Goal: Task Accomplishment & Management: Manage account settings

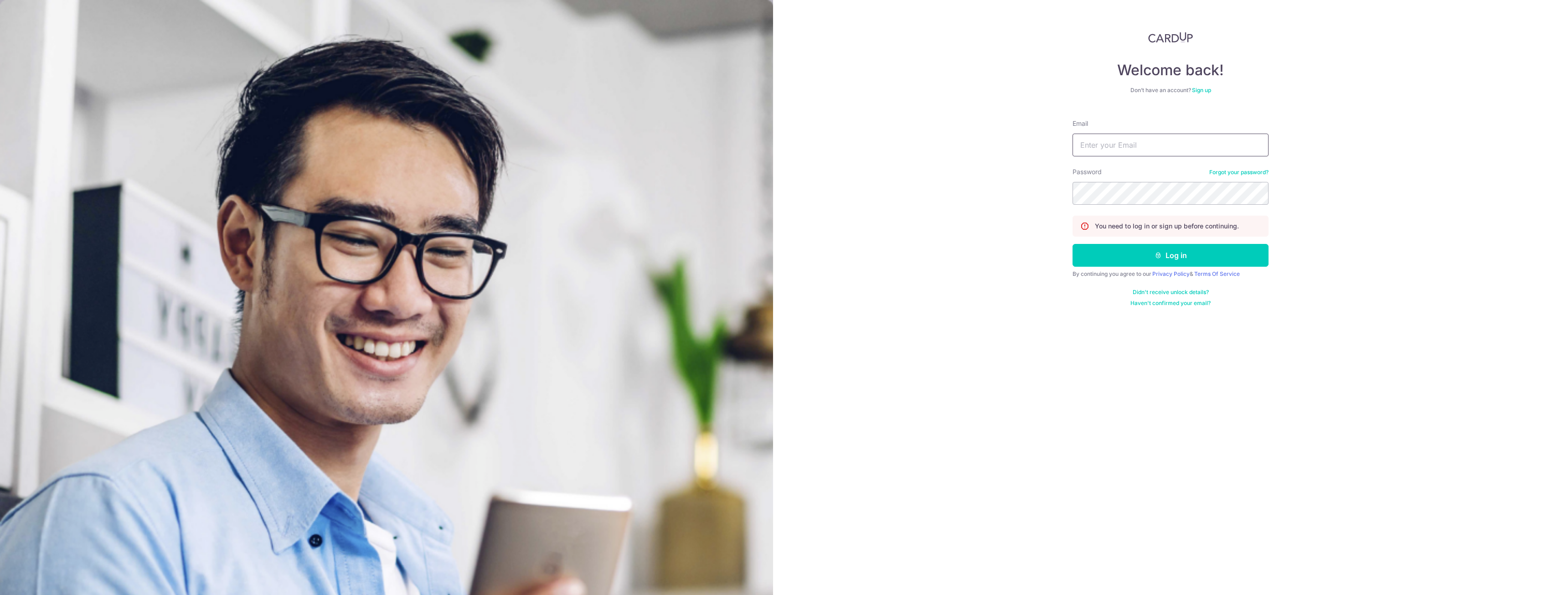
click at [1223, 141] on input "Email" at bounding box center [1170, 144] width 196 height 23
type input "[EMAIL_ADDRESS][DOMAIN_NAME]"
click at [1073, 244] on button "Log in" at bounding box center [1170, 255] width 196 height 23
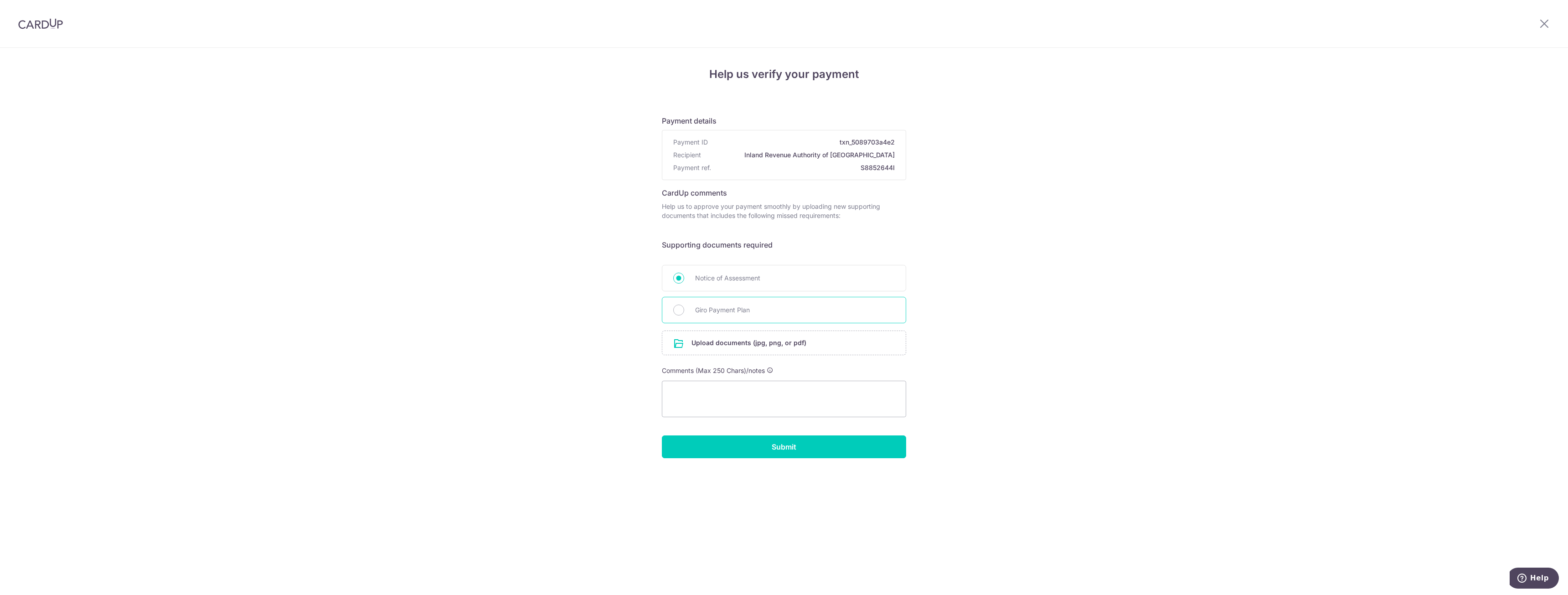
click at [750, 309] on span "Giro Payment Plan" at bounding box center [794, 310] width 200 height 11
click at [684, 309] on input "Giro Payment Plan" at bounding box center [679, 310] width 11 height 11
radio input "true"
click at [47, 18] on img at bounding box center [40, 24] width 45 height 11
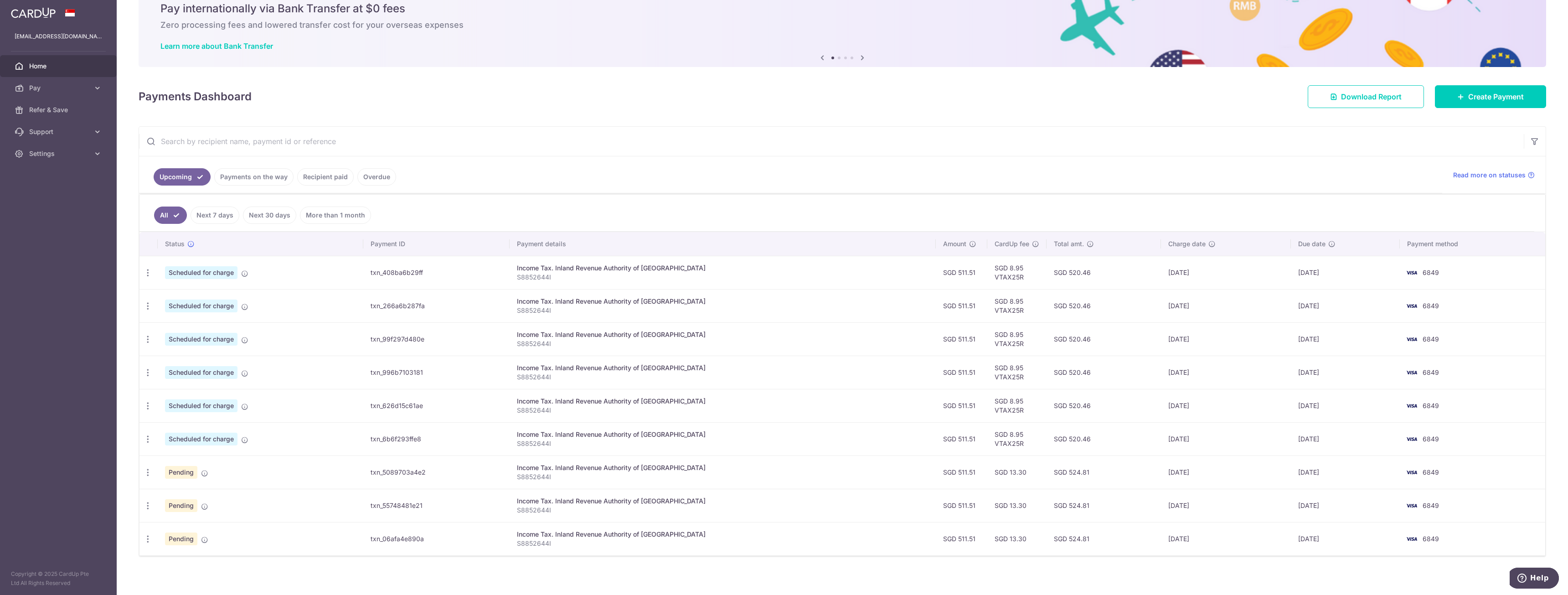
scroll to position [43, 0]
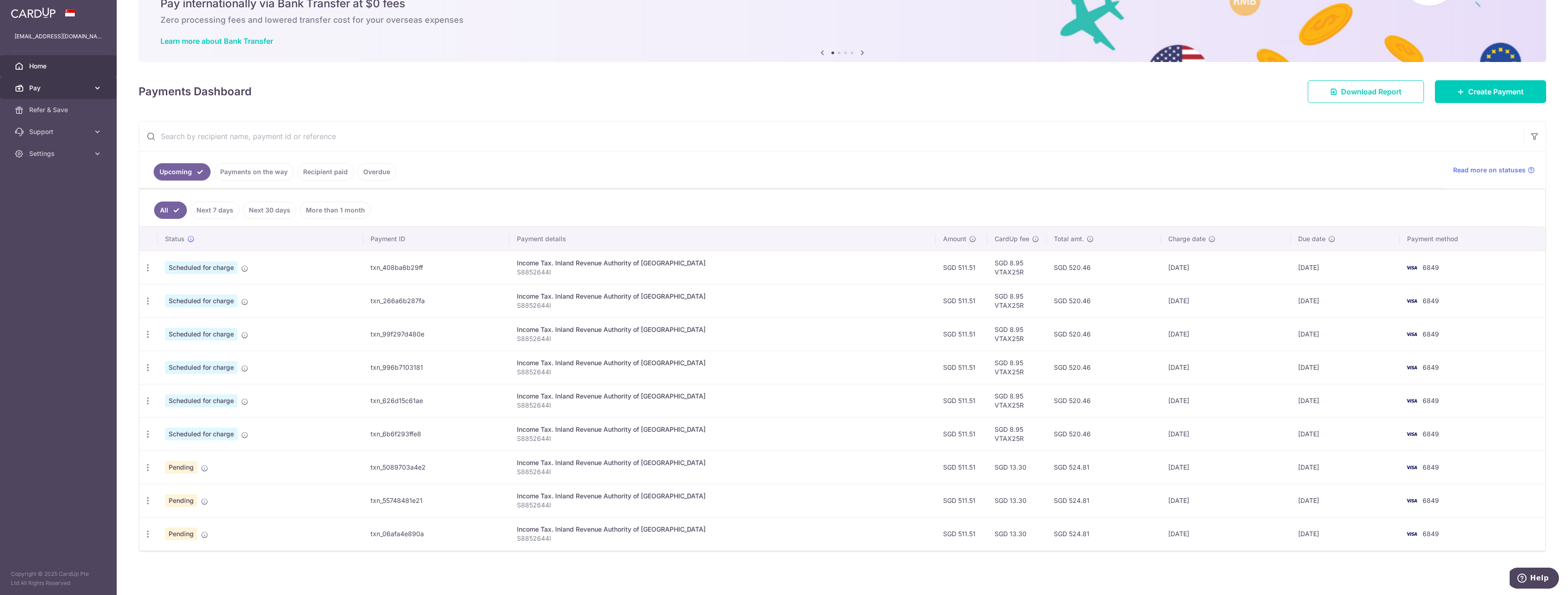
click at [50, 89] on span "Pay" at bounding box center [59, 88] width 60 height 9
click at [54, 113] on span "Payments" at bounding box center [59, 110] width 60 height 9
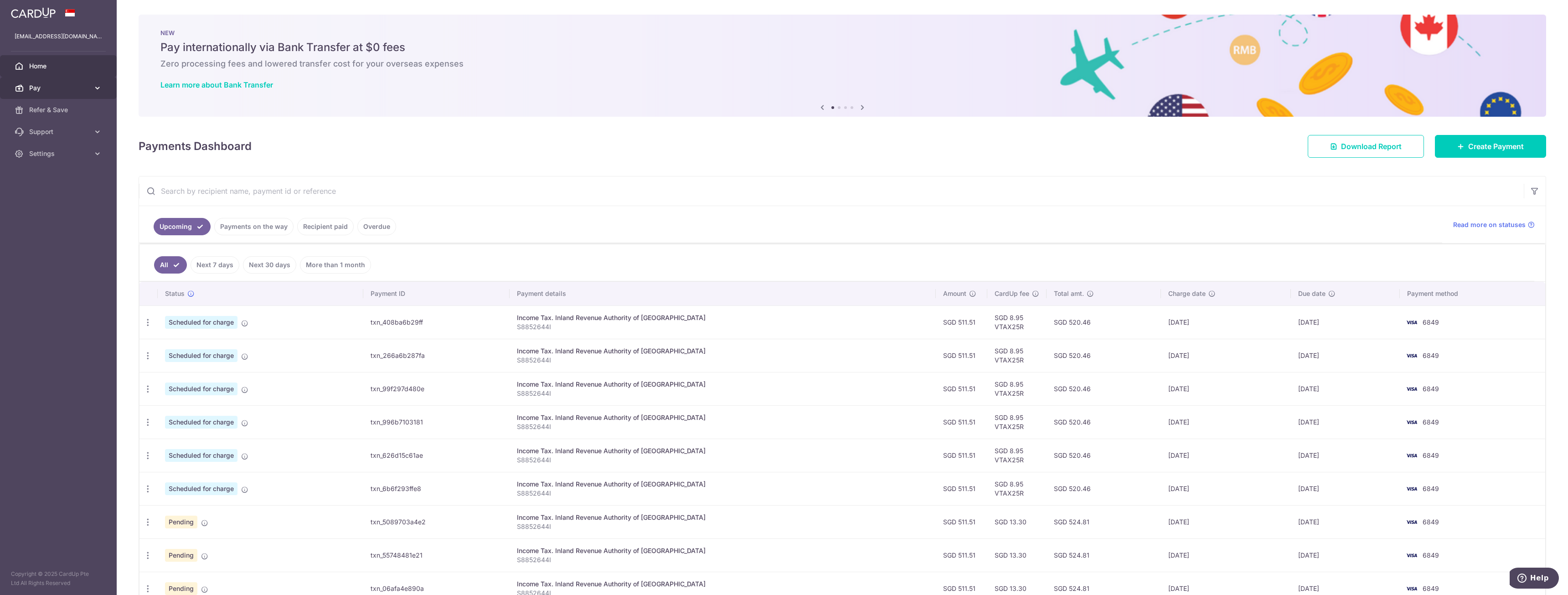
click at [59, 92] on span "Pay" at bounding box center [59, 88] width 60 height 9
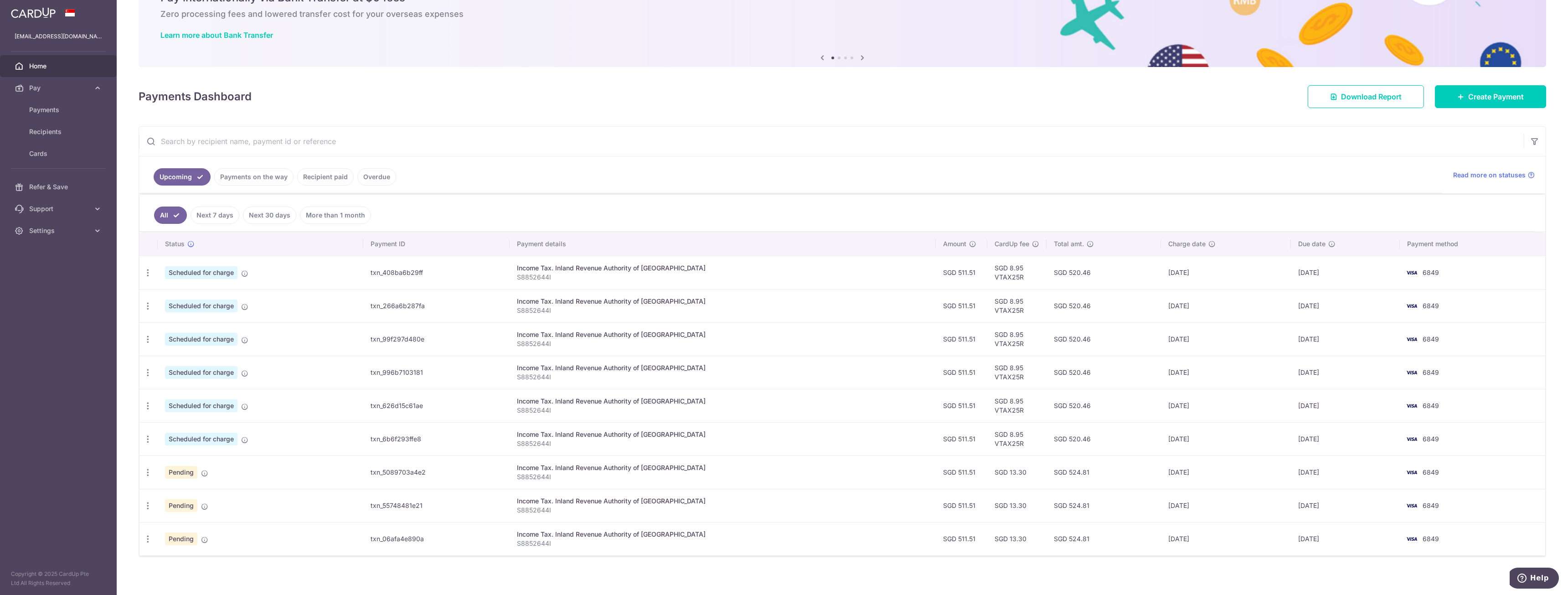
scroll to position [54, 0]
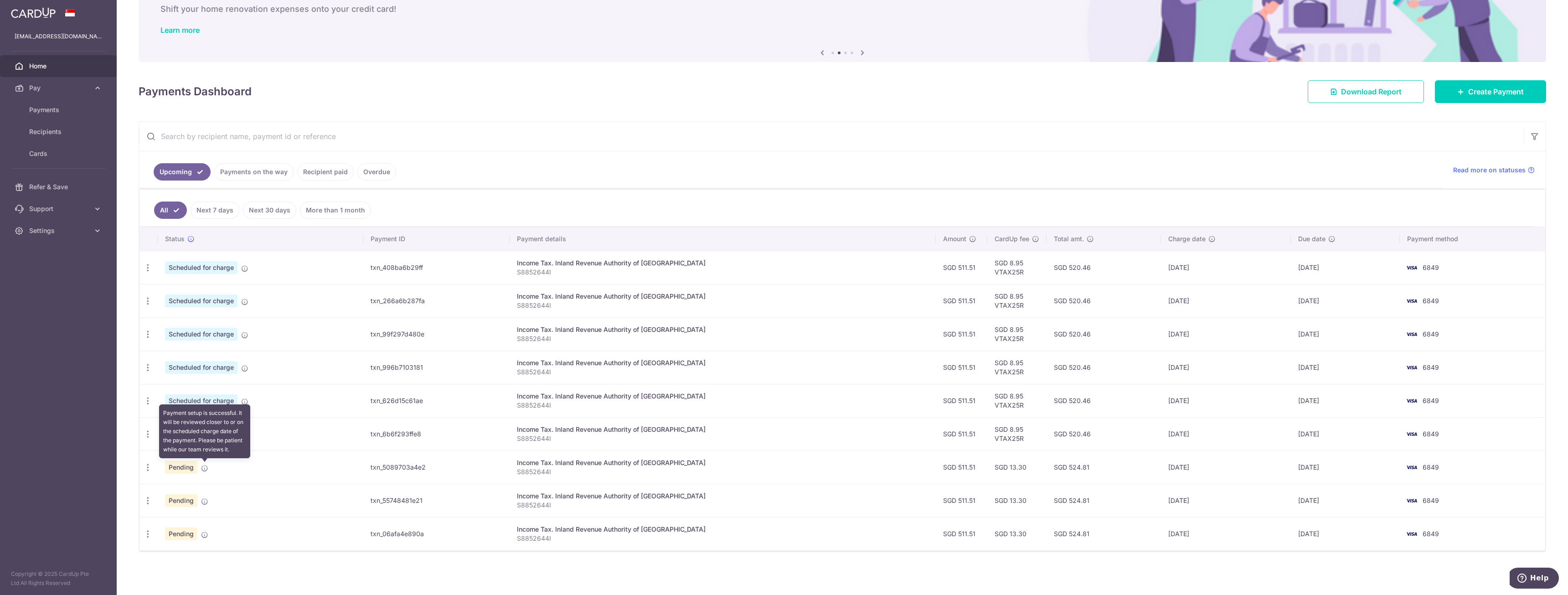
drag, startPoint x: 229, startPoint y: 470, endPoint x: 203, endPoint y: 469, distance: 26.0
click at [203, 469] on icon at bounding box center [204, 468] width 7 height 7
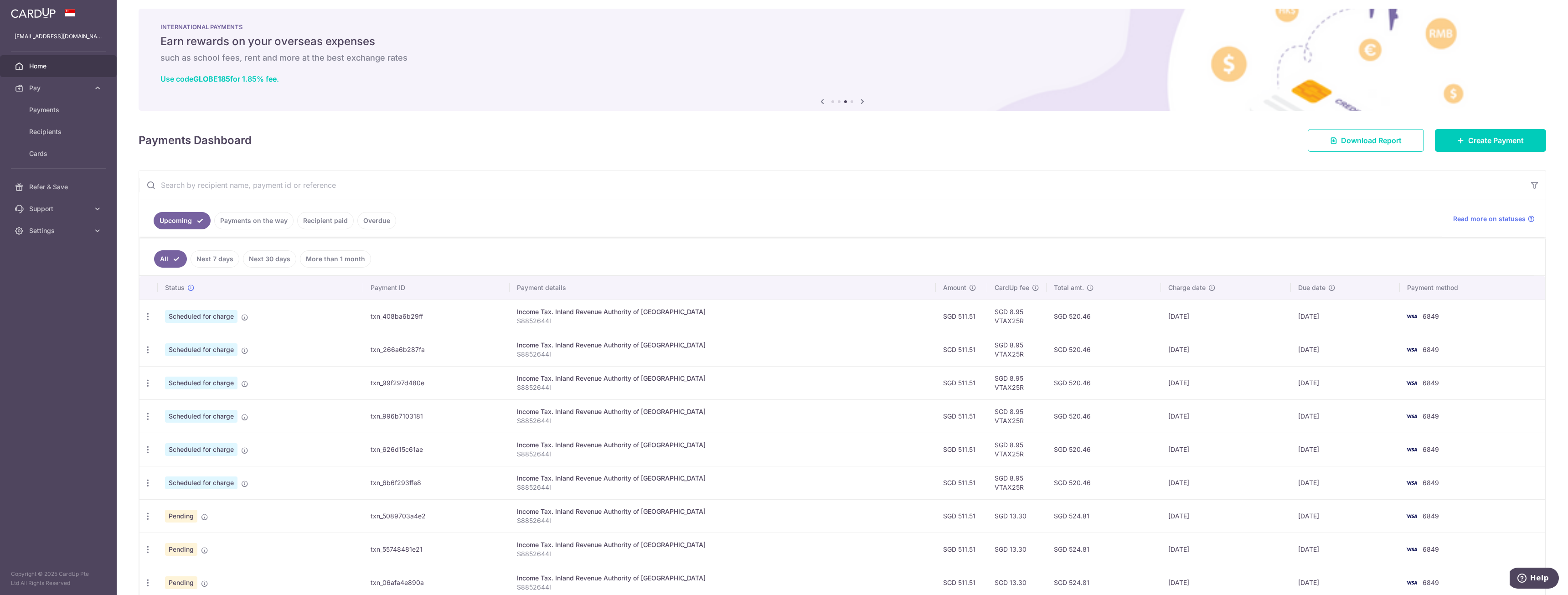
scroll to position [0, 0]
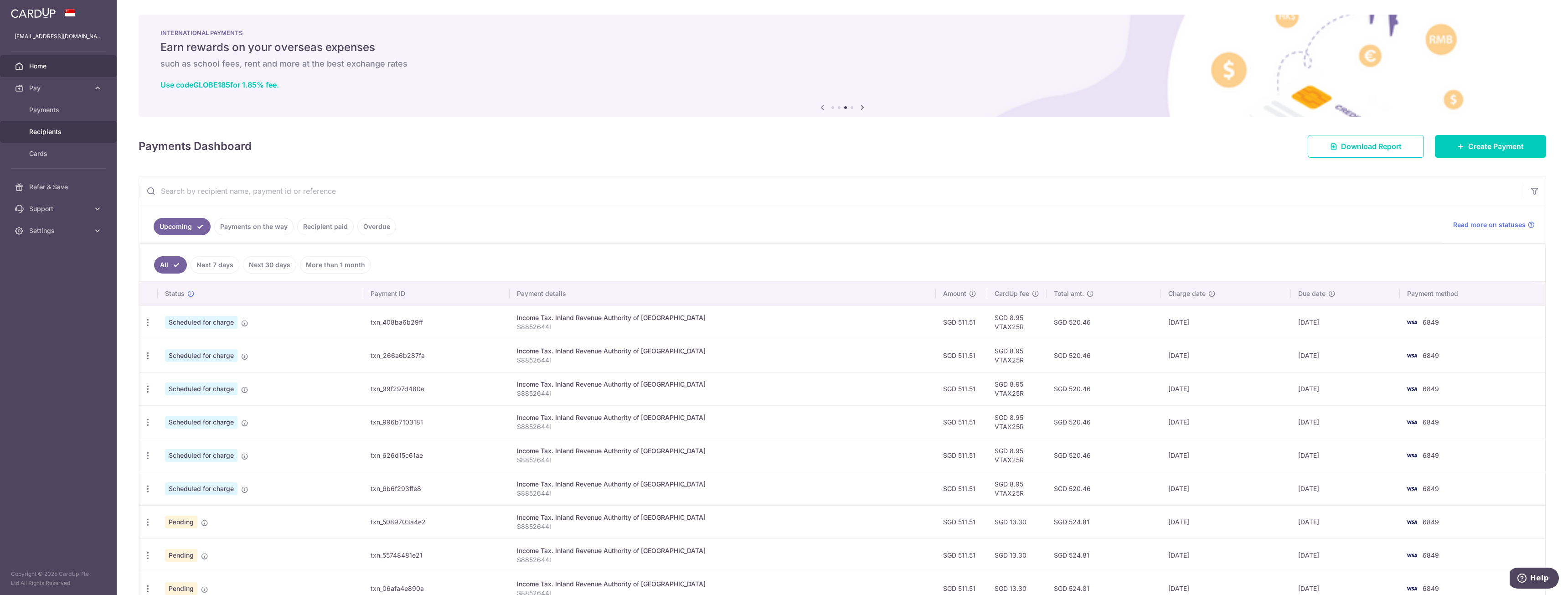
click at [58, 124] on link "Recipients" at bounding box center [58, 132] width 117 height 22
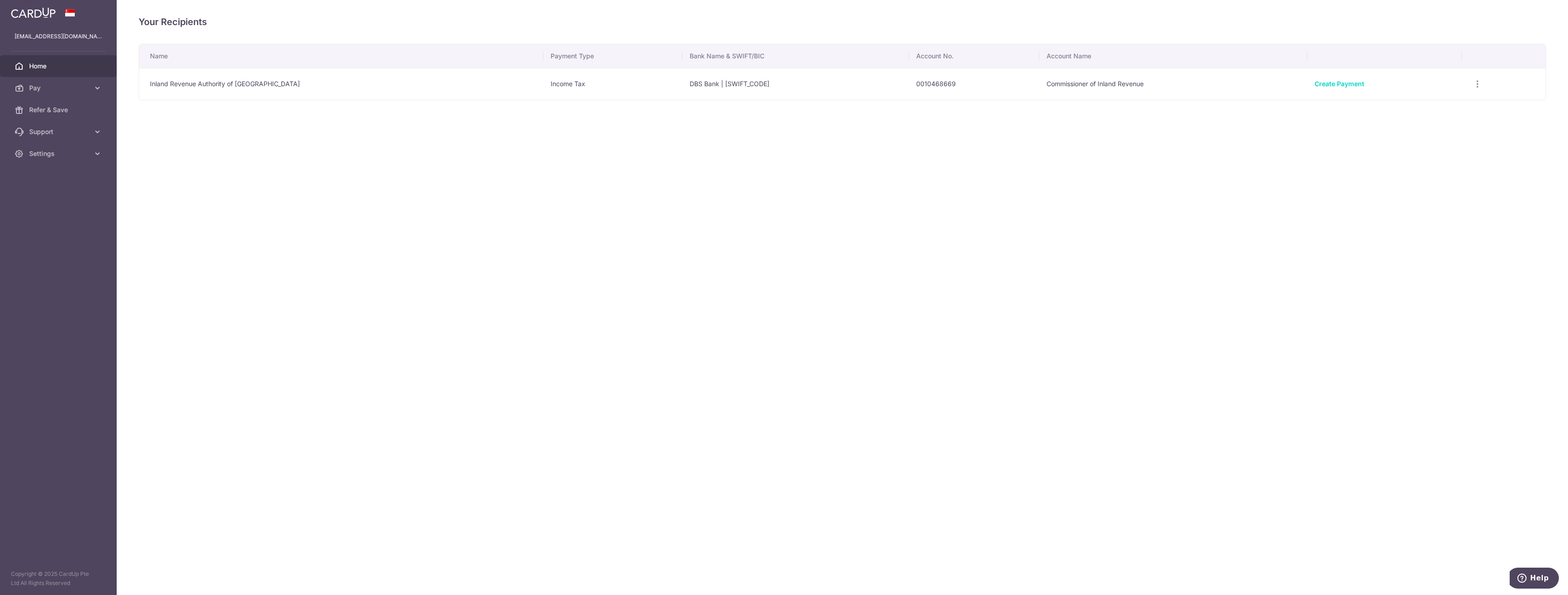
click at [55, 69] on span "Home" at bounding box center [59, 66] width 60 height 9
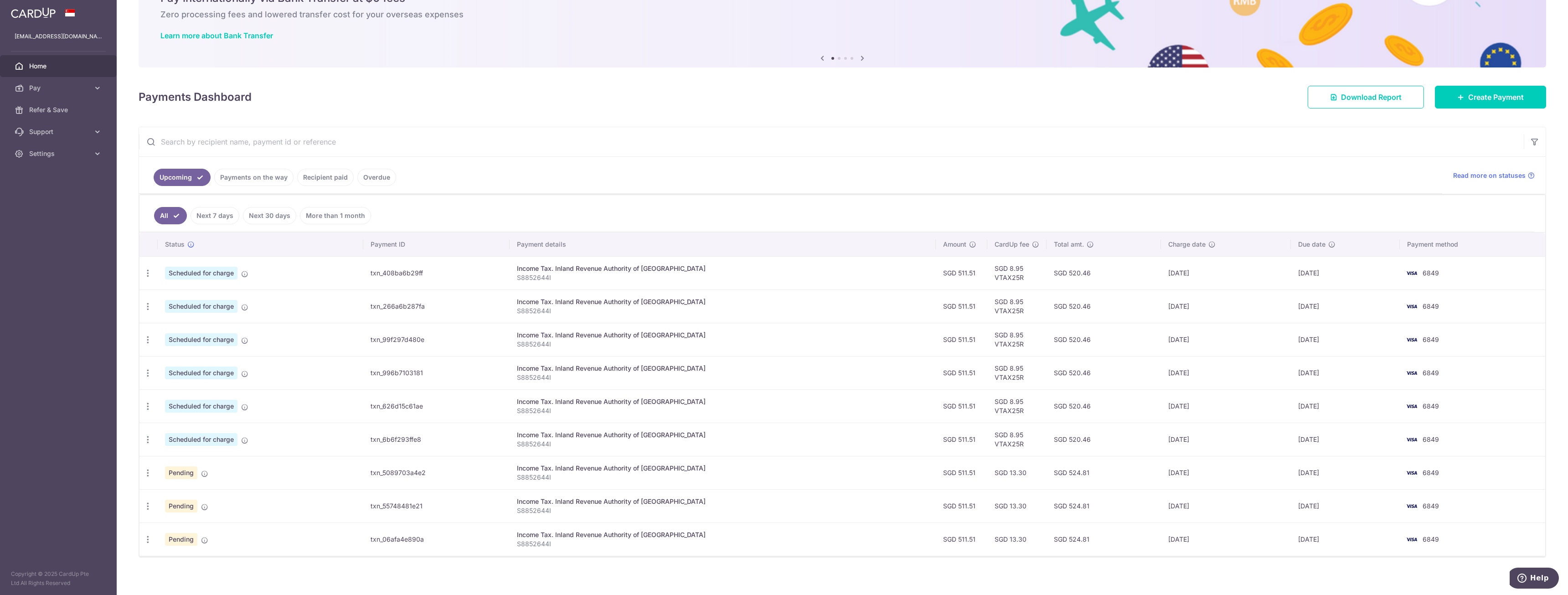
scroll to position [54, 0]
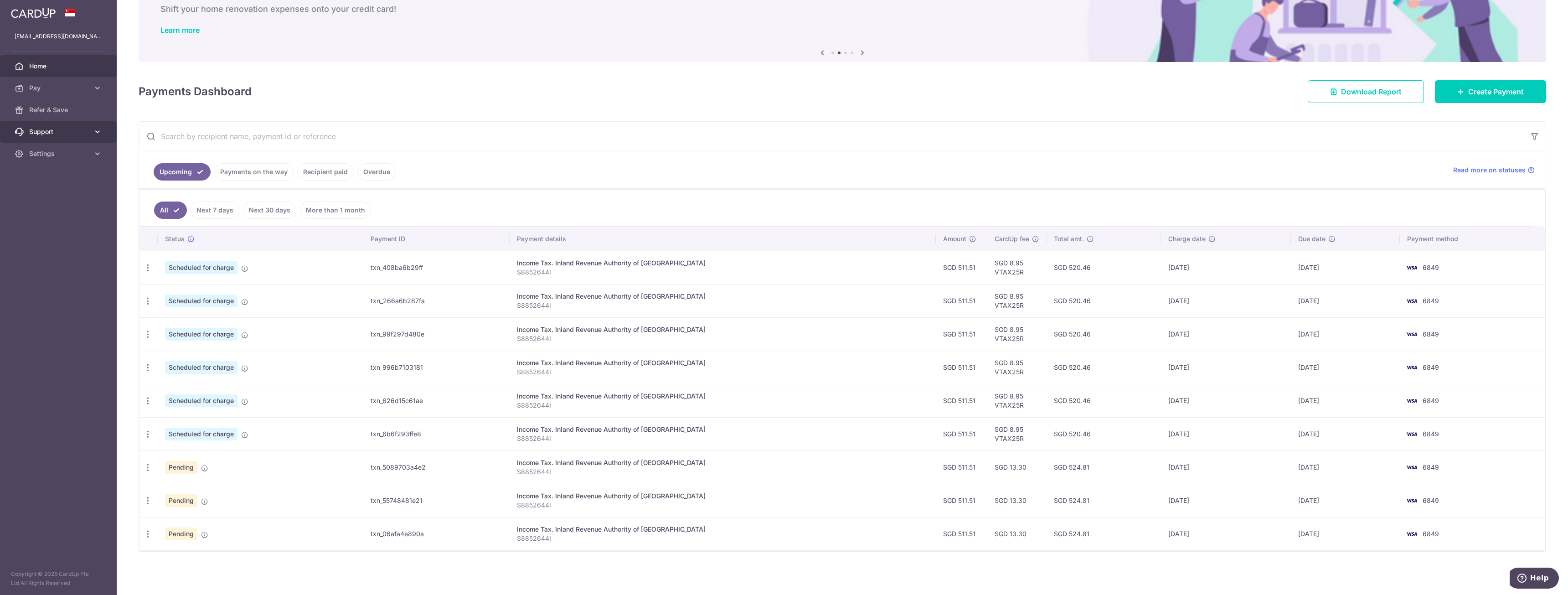
click at [61, 128] on span "Support" at bounding box center [59, 132] width 60 height 9
click at [60, 172] on span "Contact Us" at bounding box center [59, 176] width 60 height 9
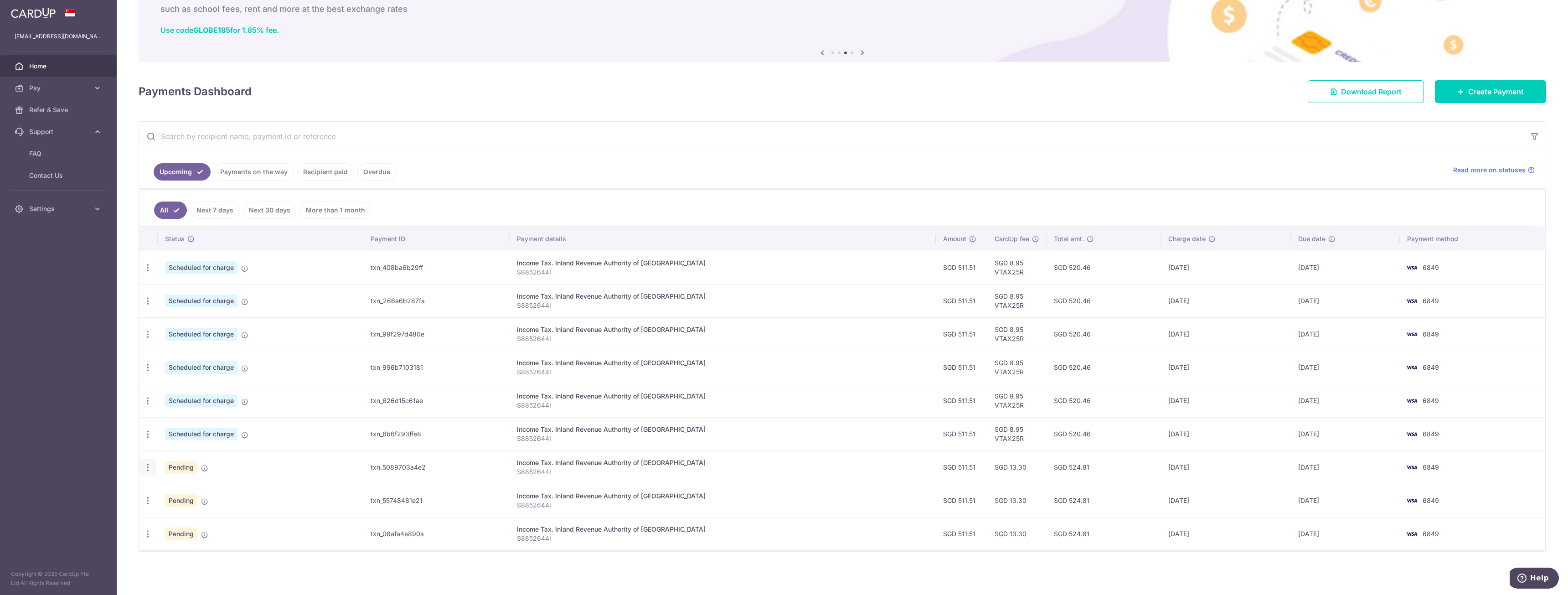
click at [145, 473] on div "Update payment Cancel payment Upload doc" at bounding box center [147, 467] width 17 height 17
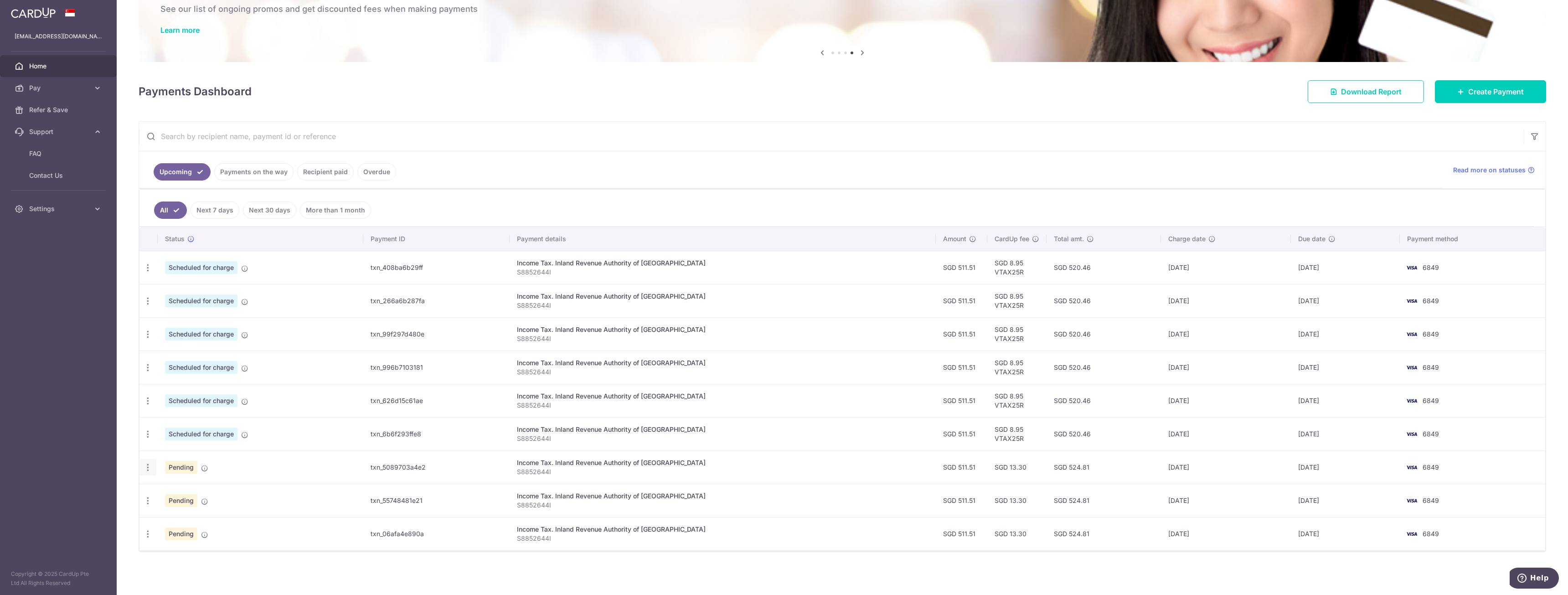
click at [146, 473] on div "Update payment Cancel payment Upload doc" at bounding box center [147, 467] width 17 height 17
click at [146, 473] on div "Update payment Cancel payment Upload doc" at bounding box center [147, 467] width 17 height 17
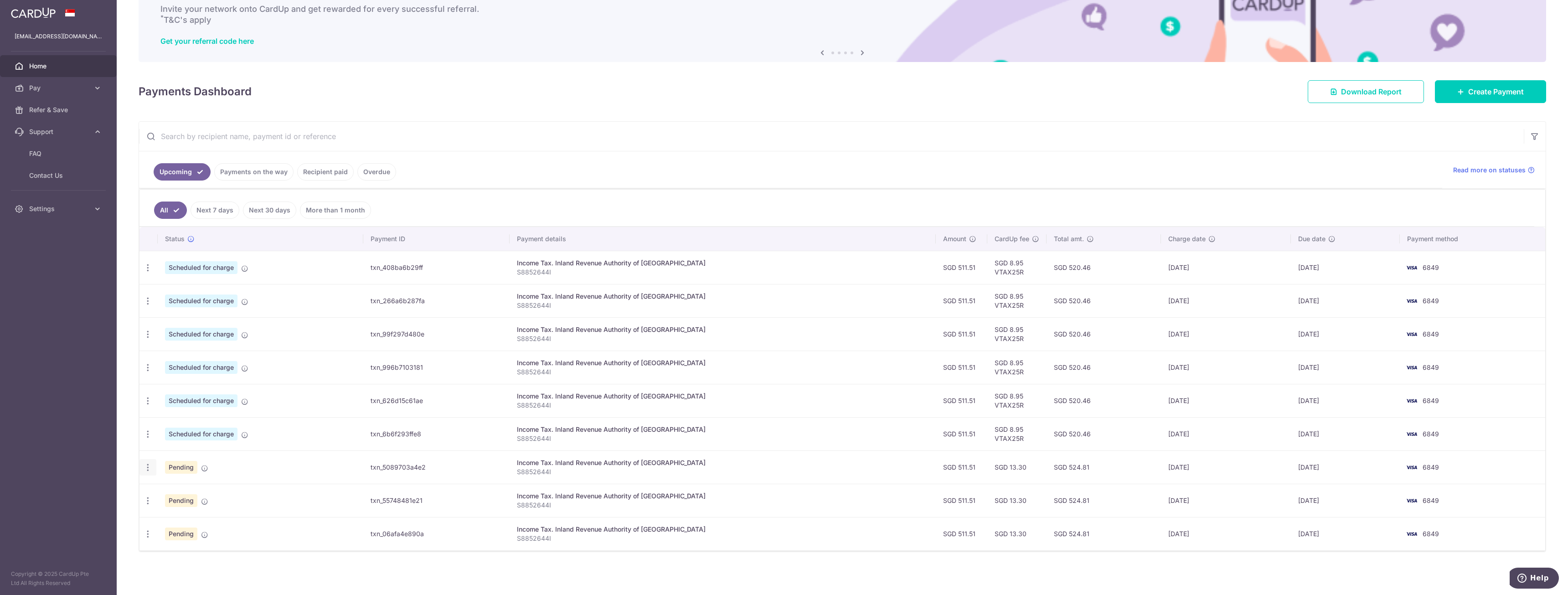
click at [142, 462] on div "Update payment Cancel payment Upload doc" at bounding box center [147, 467] width 17 height 17
click at [147, 464] on icon "button" at bounding box center [147, 468] width 9 height 9
click at [115, 422] on aside "aaronyeo88@gmail.com Home Pay Payments Recipients Cards Refer & Save Support FA…" at bounding box center [58, 298] width 117 height 595
click at [150, 471] on icon "button" at bounding box center [147, 468] width 9 height 9
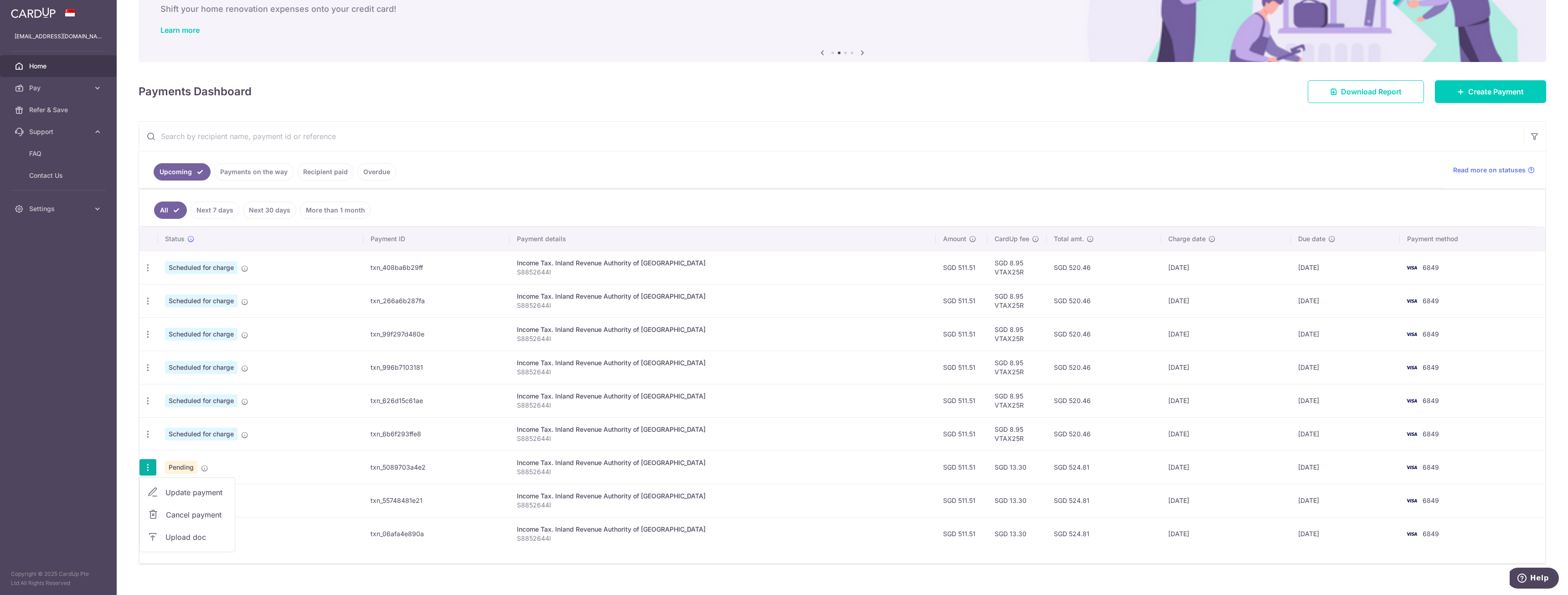
click at [187, 512] on span "Cancel payment" at bounding box center [196, 515] width 61 height 11
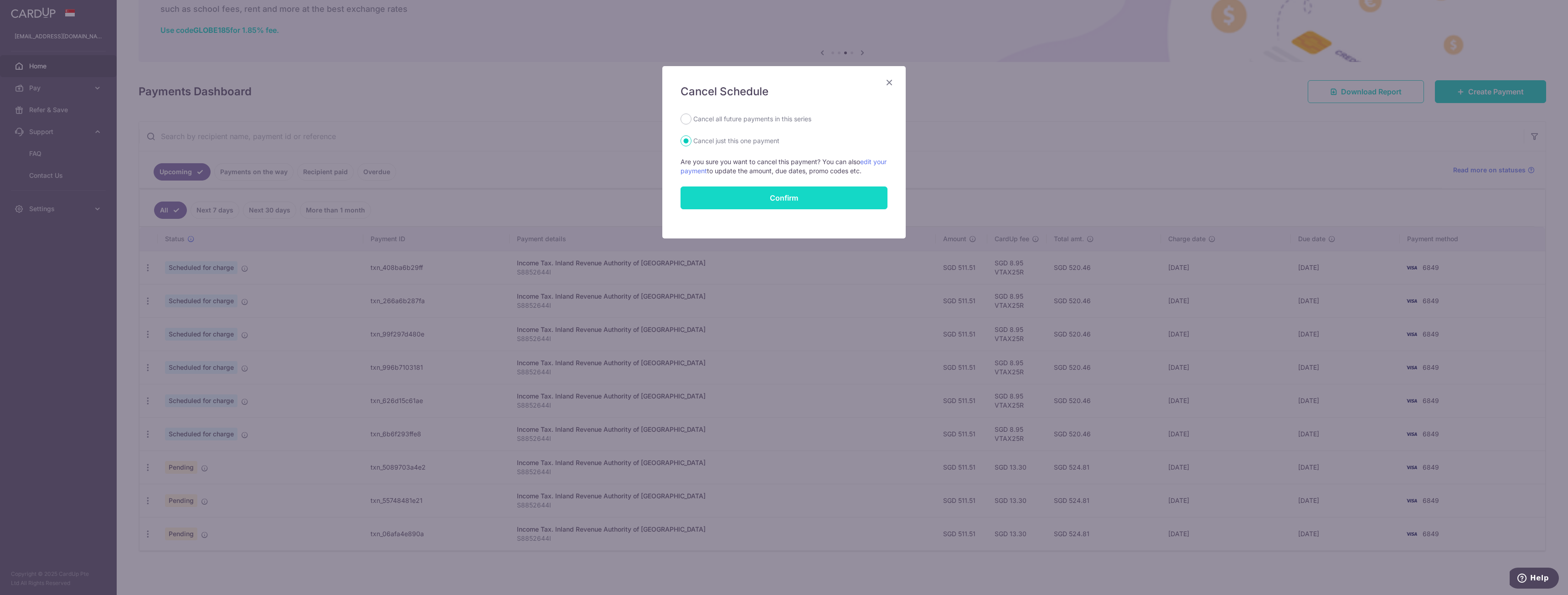
click at [724, 197] on button "Confirm" at bounding box center [784, 197] width 207 height 23
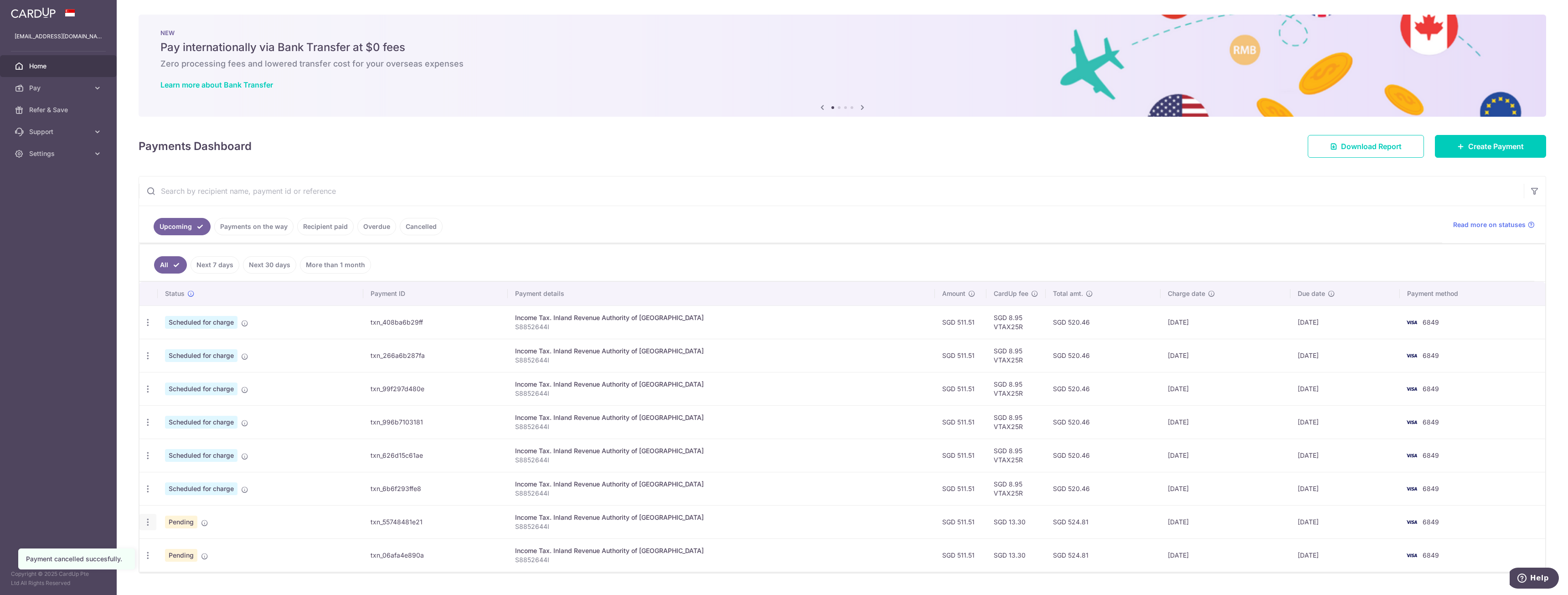
click at [145, 528] on div "Update payment Cancel payment" at bounding box center [147, 522] width 17 height 17
click at [151, 525] on icon "button" at bounding box center [147, 522] width 9 height 9
click at [186, 571] on span "Cancel payment" at bounding box center [196, 570] width 61 height 11
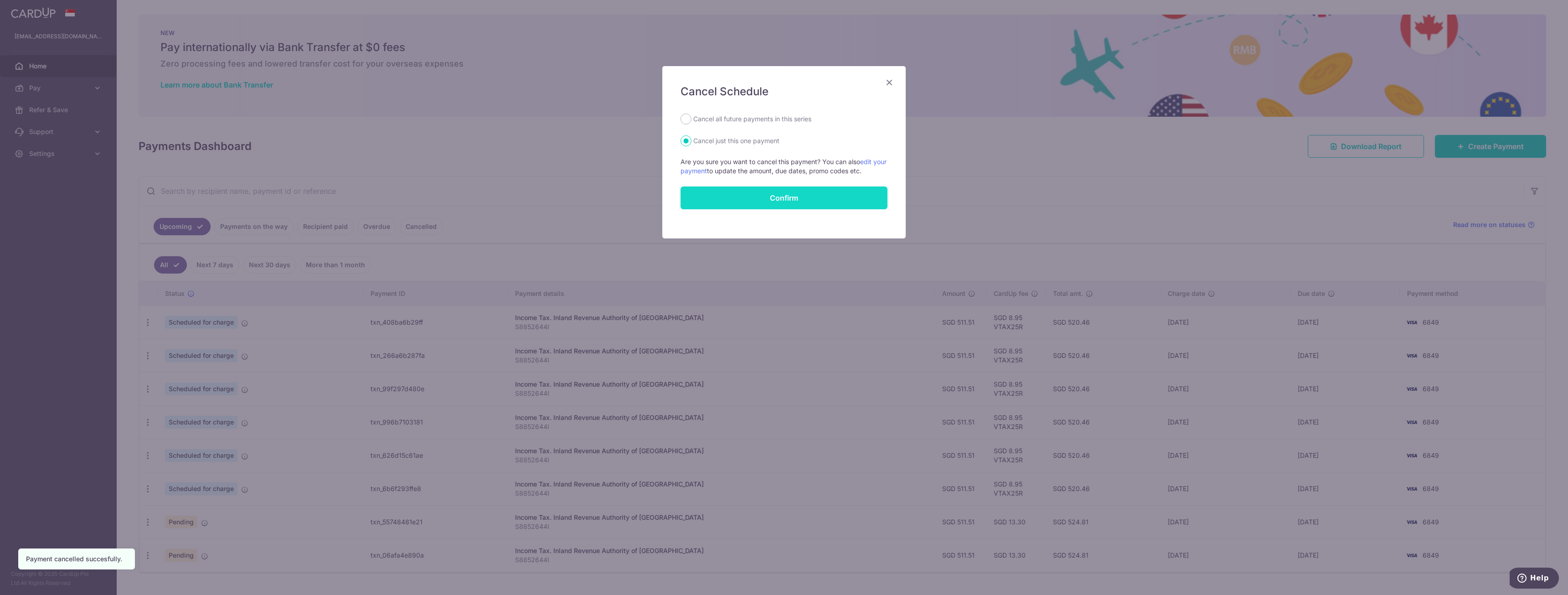
click at [760, 193] on button "Confirm" at bounding box center [784, 197] width 207 height 23
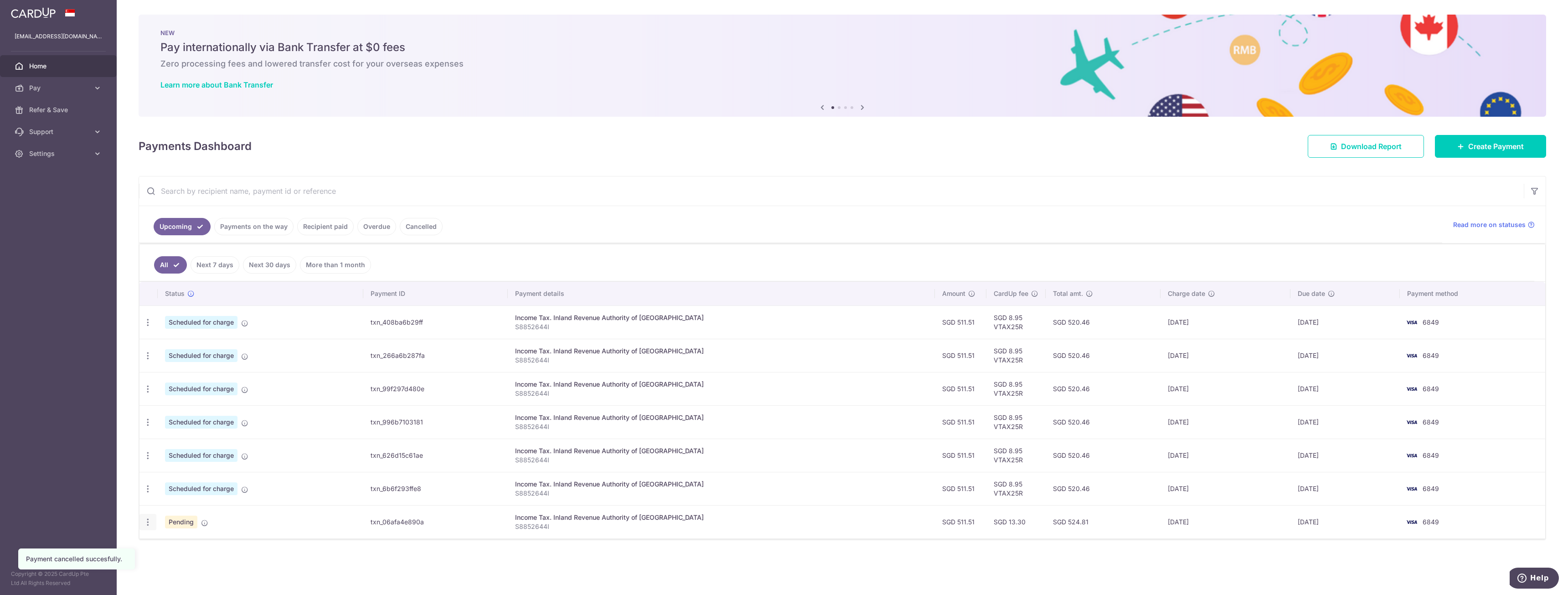
click at [146, 520] on icon "button" at bounding box center [147, 522] width 9 height 9
click at [185, 564] on span "Cancel payment" at bounding box center [196, 570] width 61 height 11
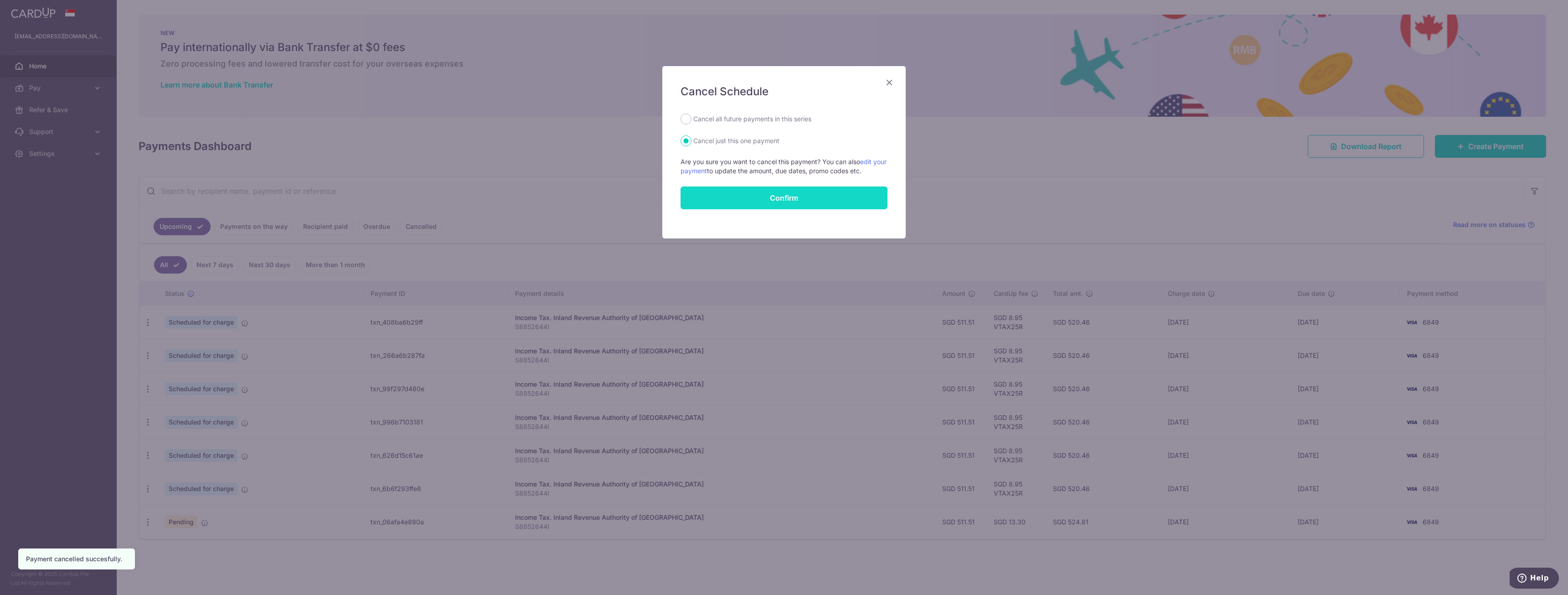
click at [788, 201] on button "Confirm" at bounding box center [784, 197] width 207 height 23
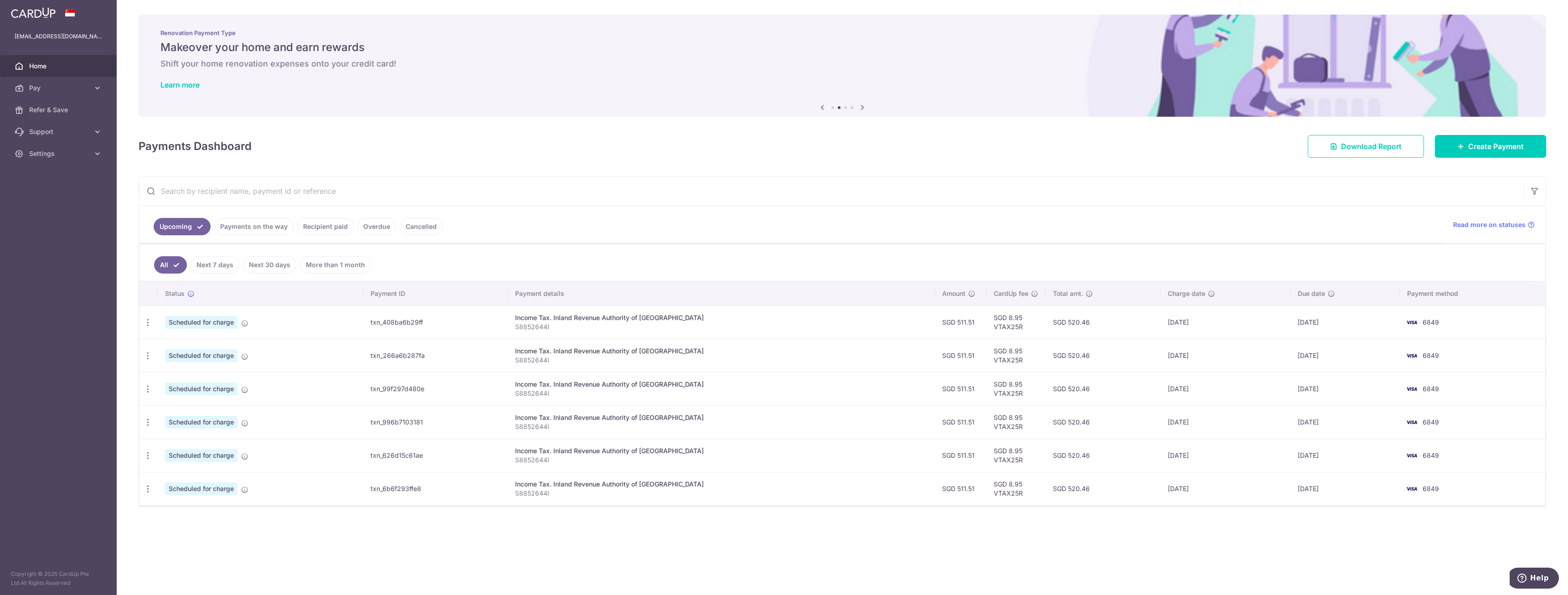
click at [1154, 554] on div "× Pause Schedule Pause all future payments in this series Pause just this one p…" at bounding box center [842, 298] width 1451 height 595
